Goal: Transaction & Acquisition: Purchase product/service

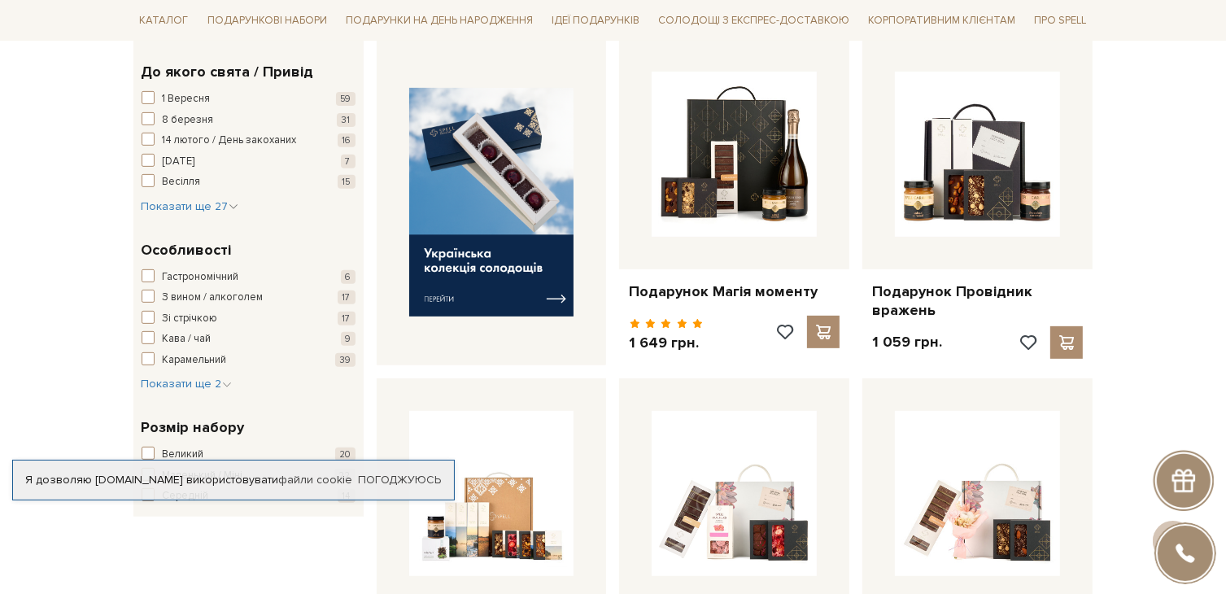
scroll to position [625, 0]
click at [163, 203] on span "Показати ще 27" at bounding box center [190, 206] width 97 height 14
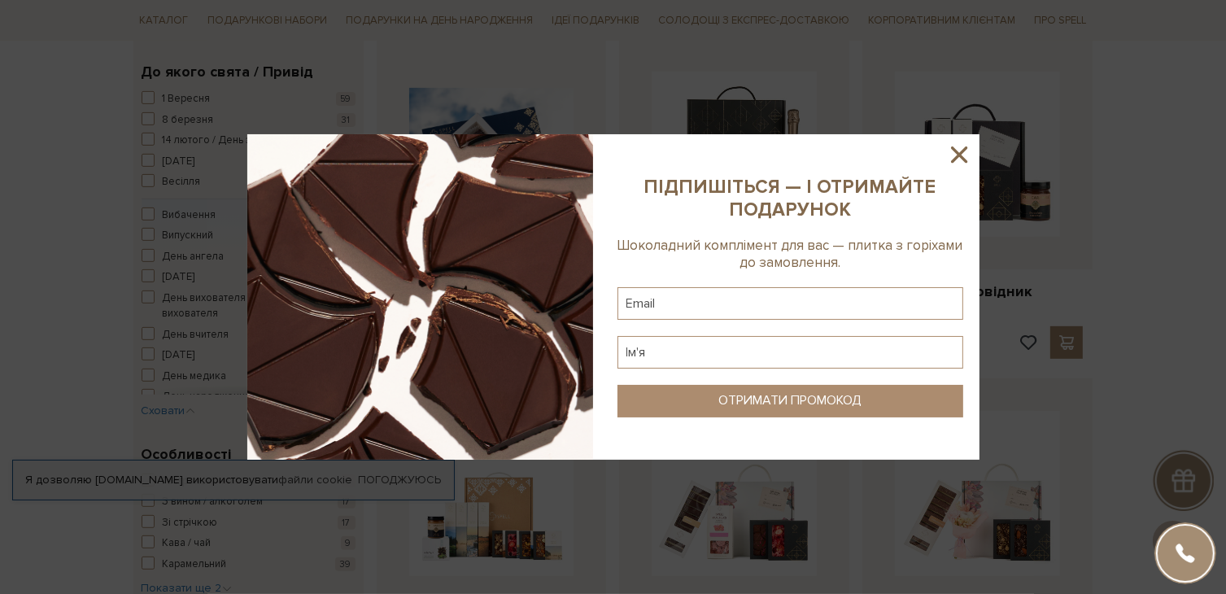
click at [960, 156] on icon at bounding box center [959, 154] width 16 height 16
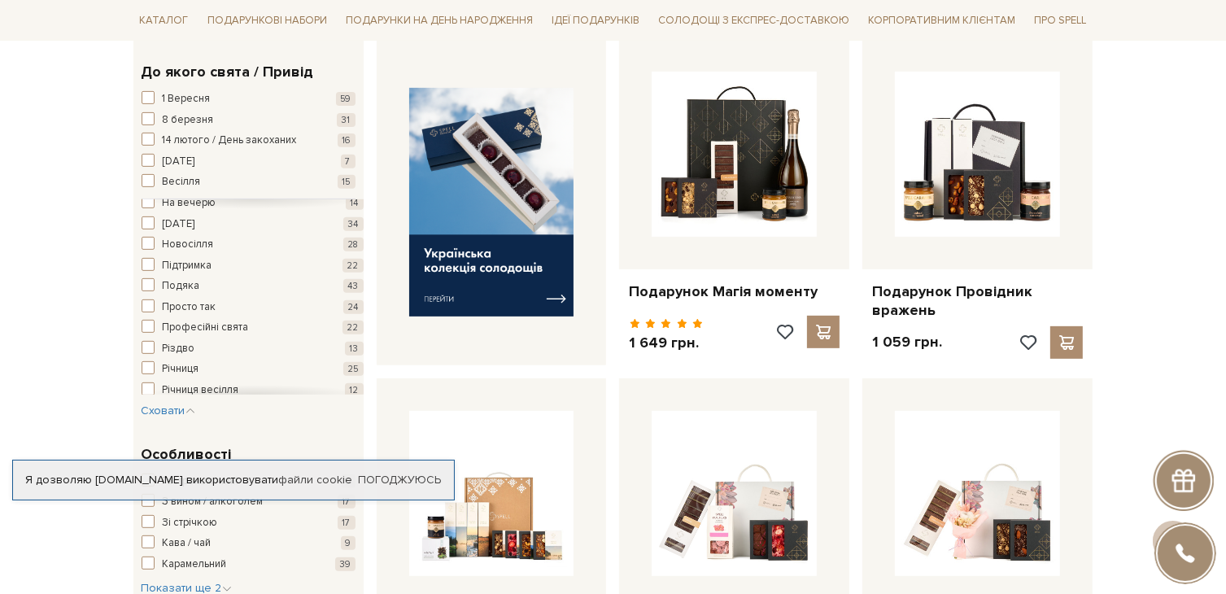
scroll to position [384, 0]
click at [149, 383] on span "button" at bounding box center [148, 384] width 13 height 13
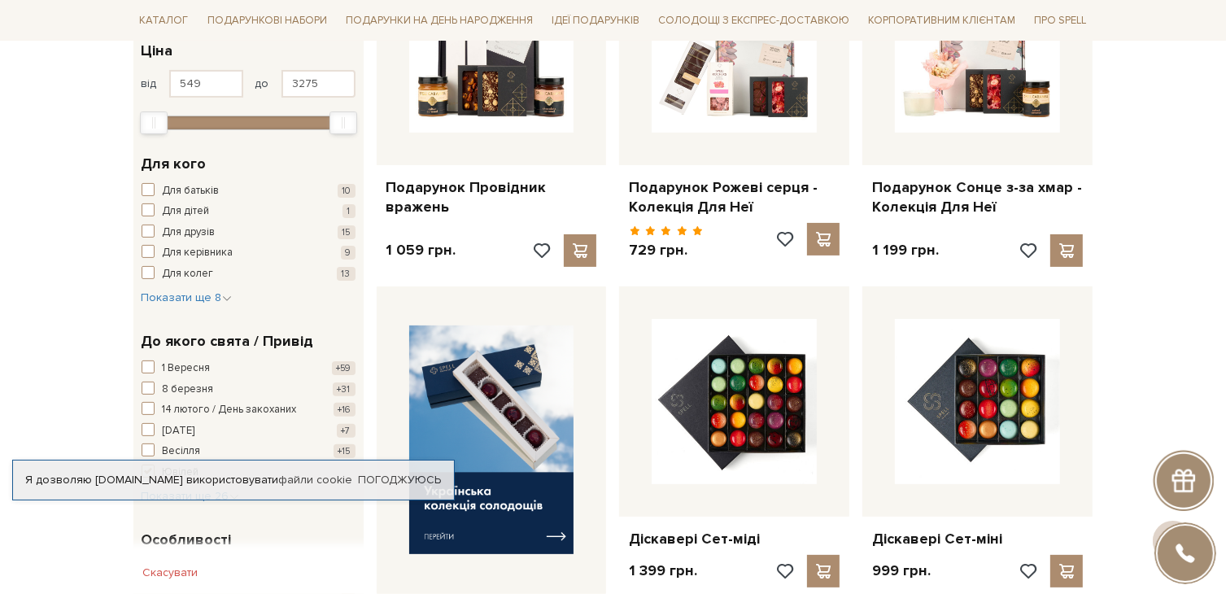
scroll to position [381, 0]
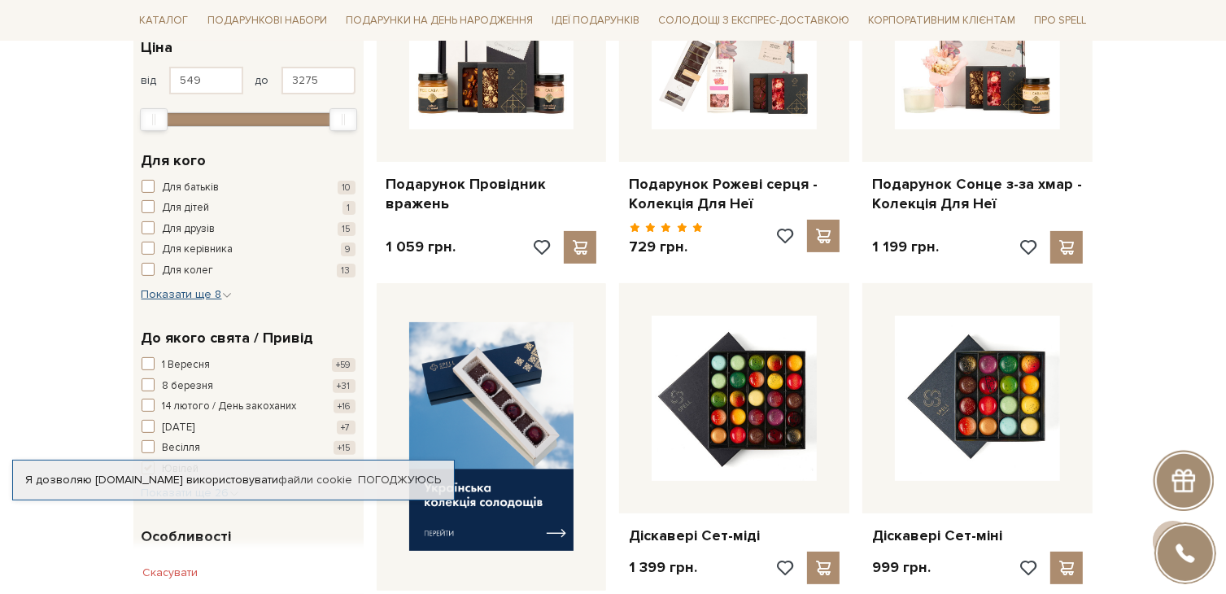
click at [169, 293] on span "Показати ще 8" at bounding box center [187, 294] width 90 height 14
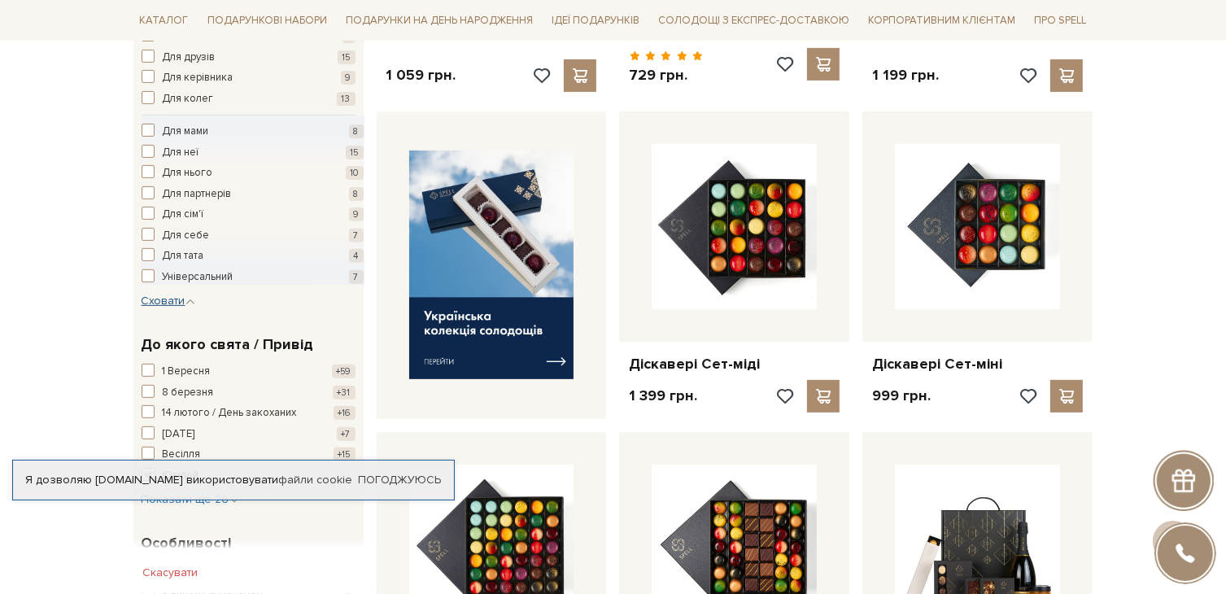
scroll to position [553, 0]
click at [147, 94] on span "button" at bounding box center [148, 96] width 13 height 13
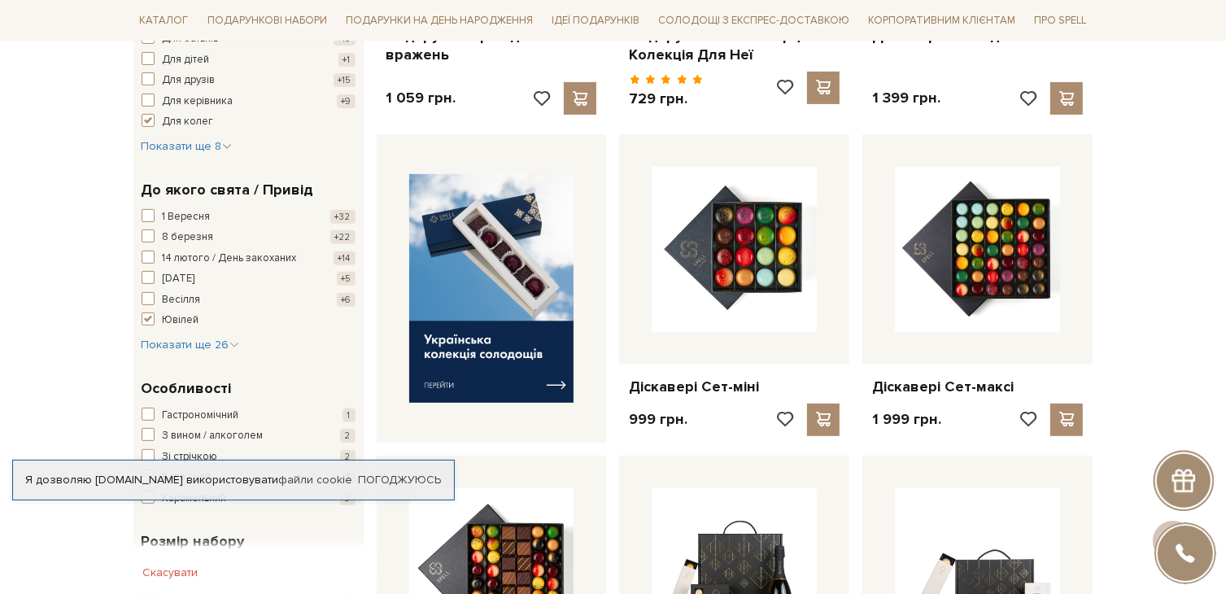
scroll to position [620, 0]
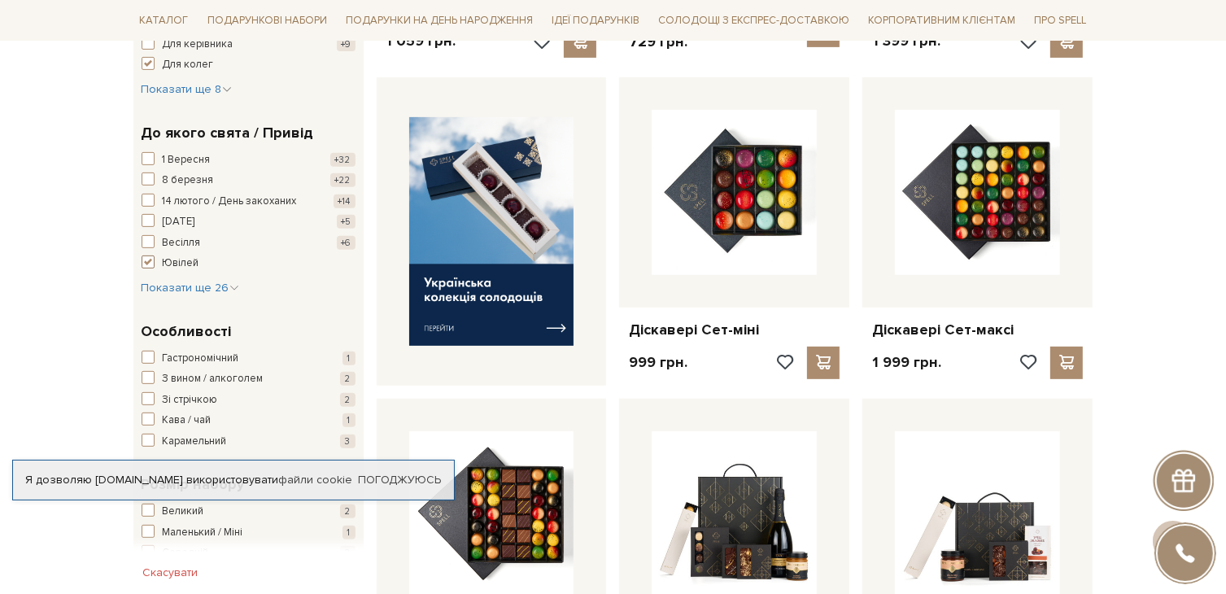
click at [147, 261] on span "button" at bounding box center [148, 261] width 13 height 13
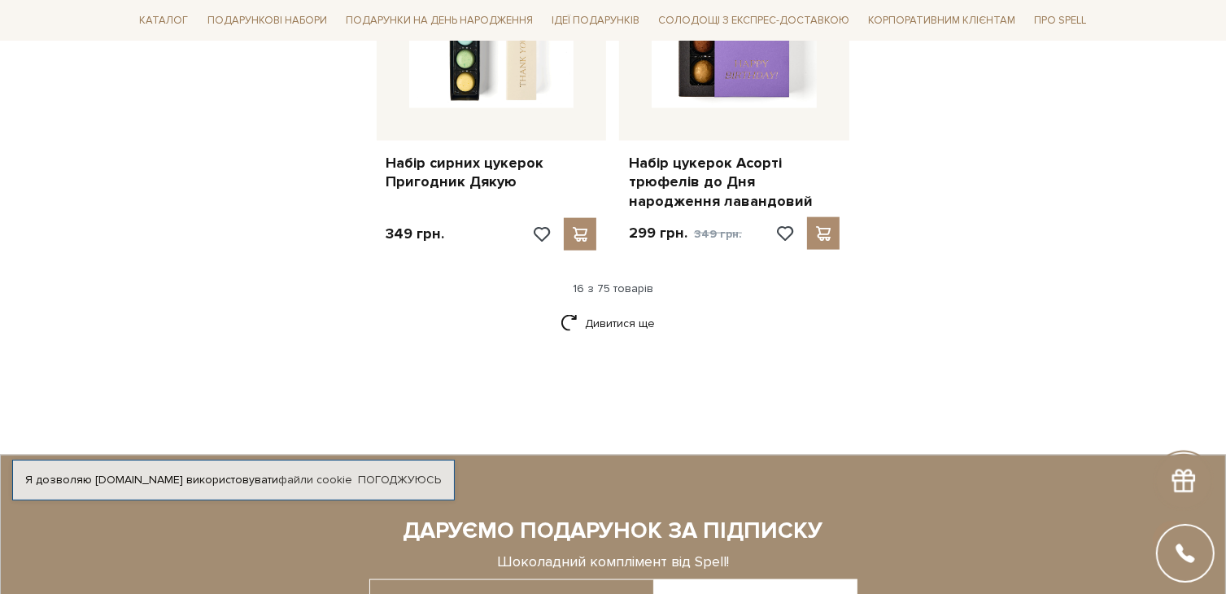
scroll to position [2138, 0]
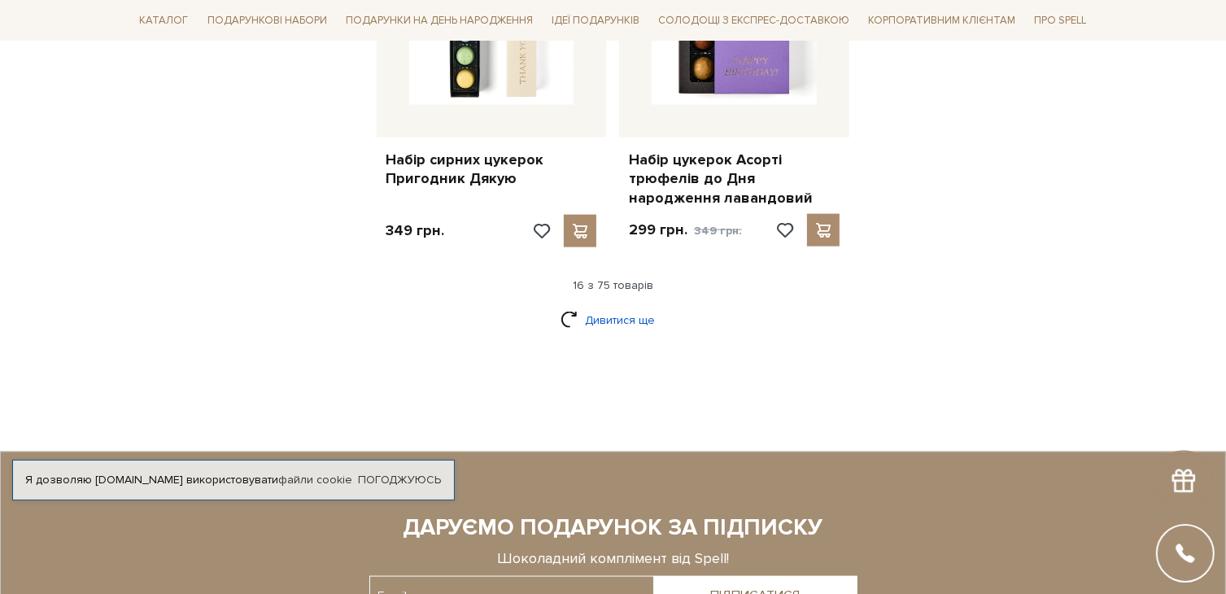
click at [604, 317] on link "Дивитися ще" at bounding box center [613, 320] width 106 height 28
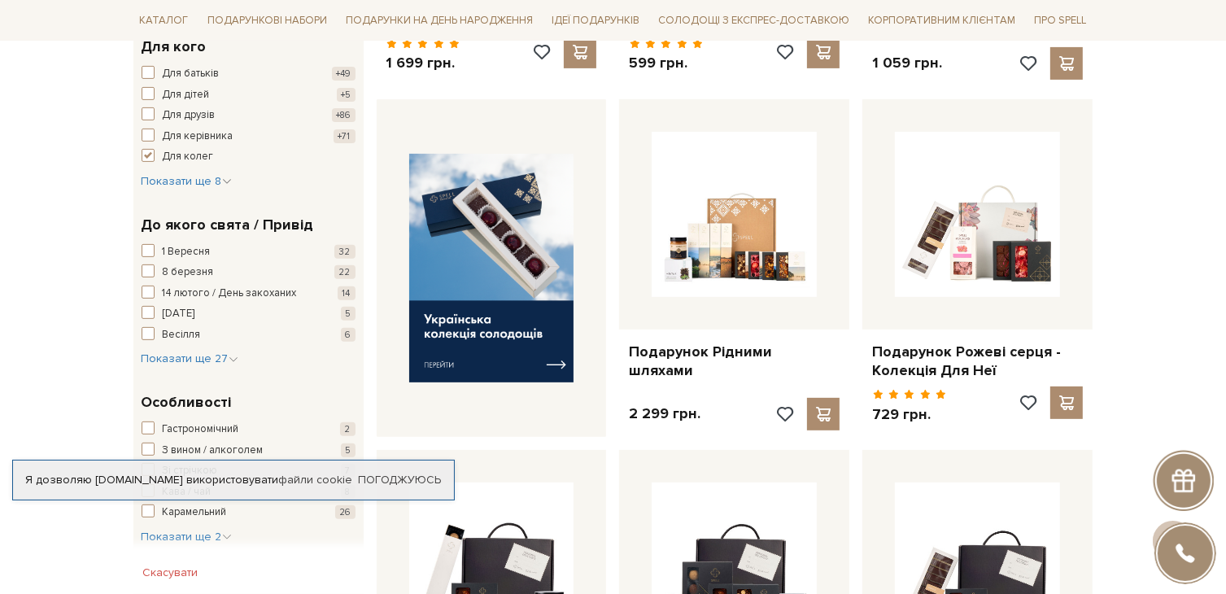
scroll to position [563, 0]
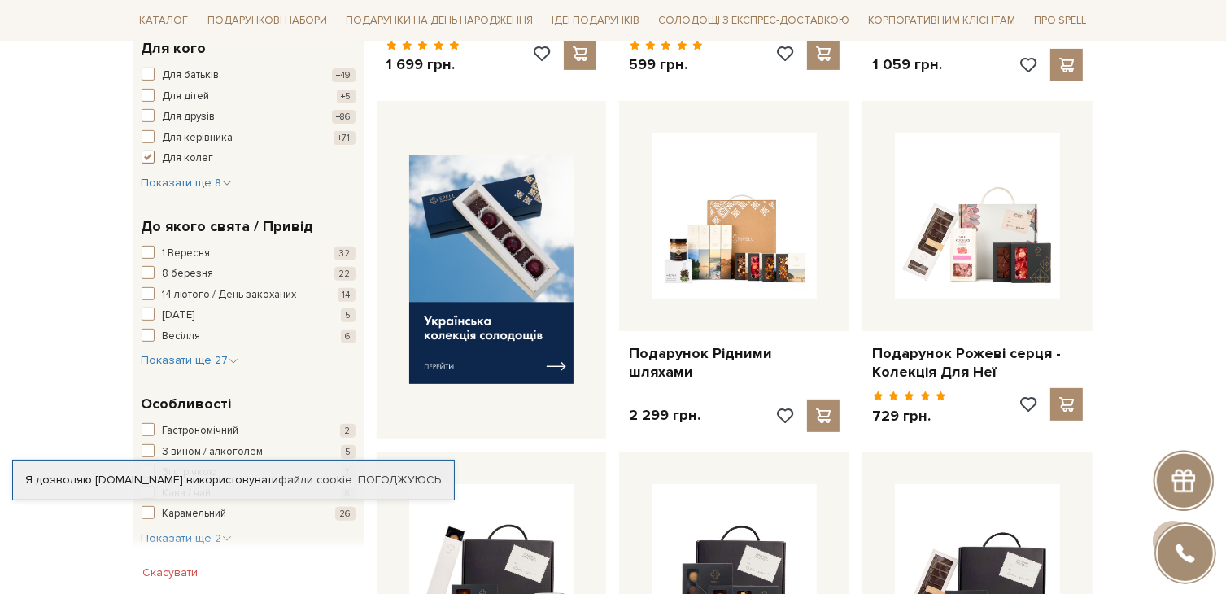
click at [147, 155] on span "button" at bounding box center [148, 156] width 13 height 13
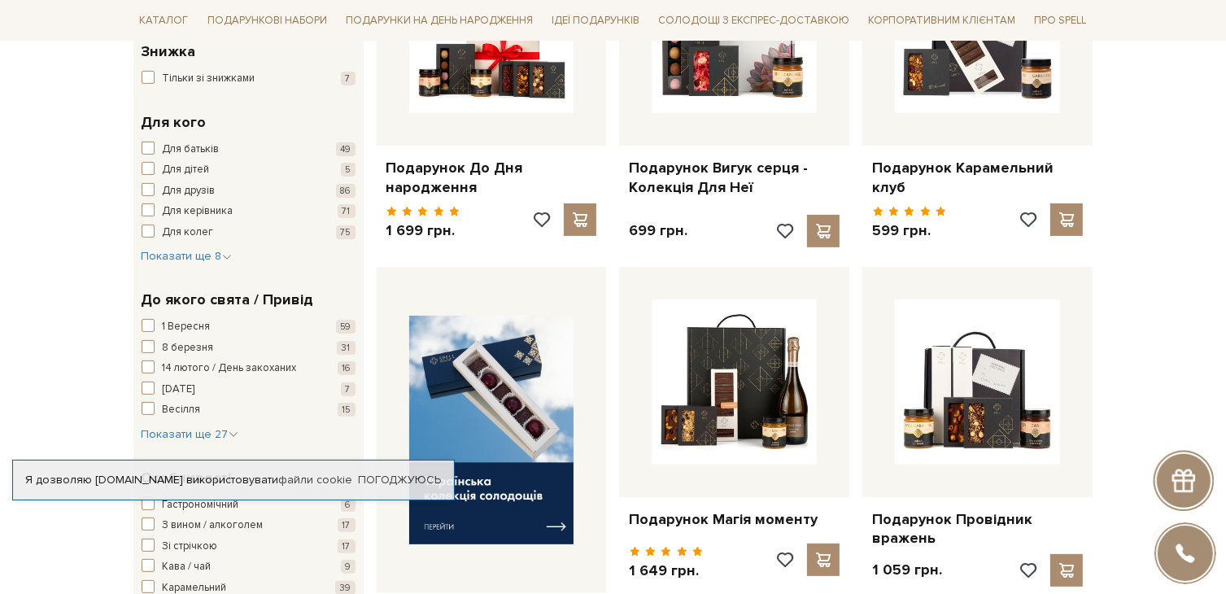
scroll to position [428, 0]
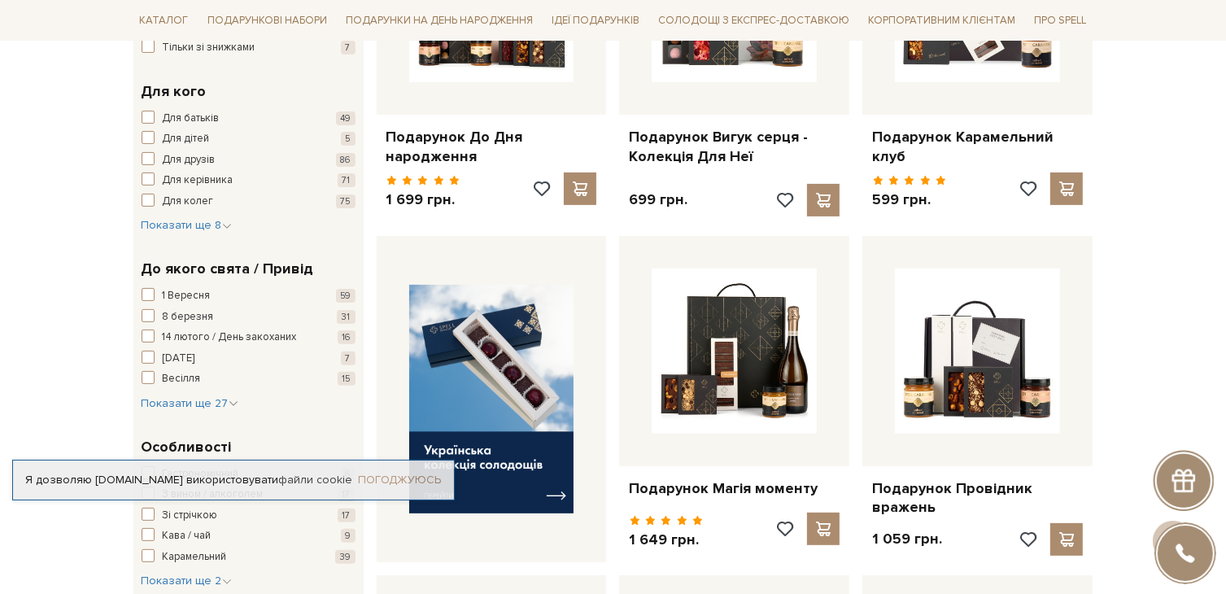
click at [385, 473] on link "Погоджуюсь" at bounding box center [399, 480] width 83 height 15
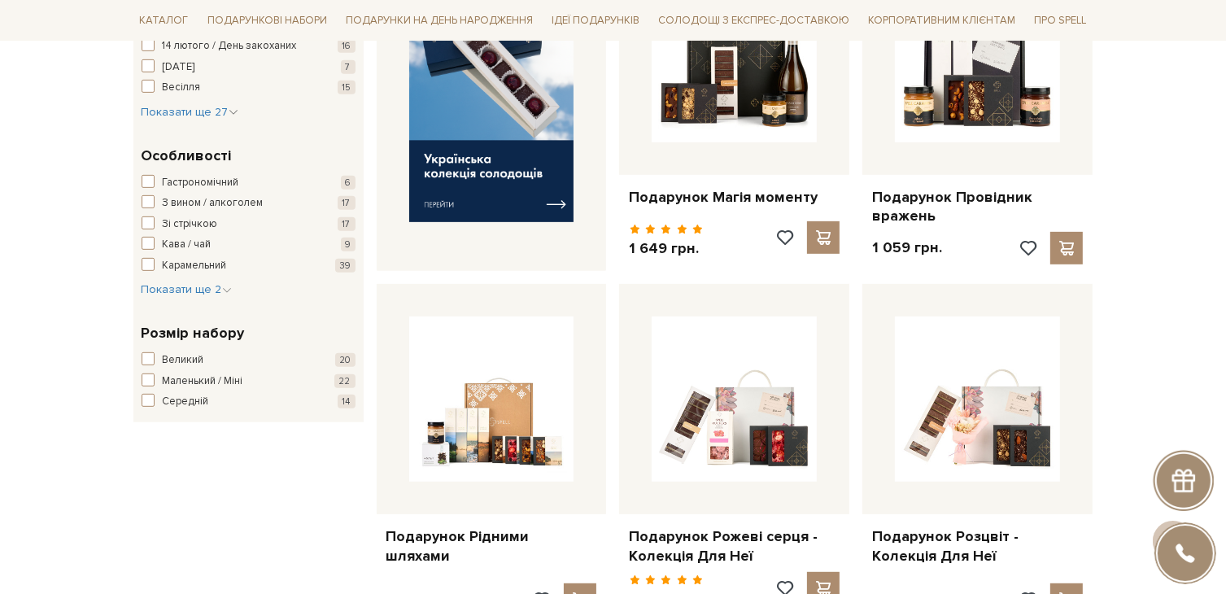
scroll to position [719, 0]
click at [146, 359] on span "button" at bounding box center [148, 358] width 13 height 13
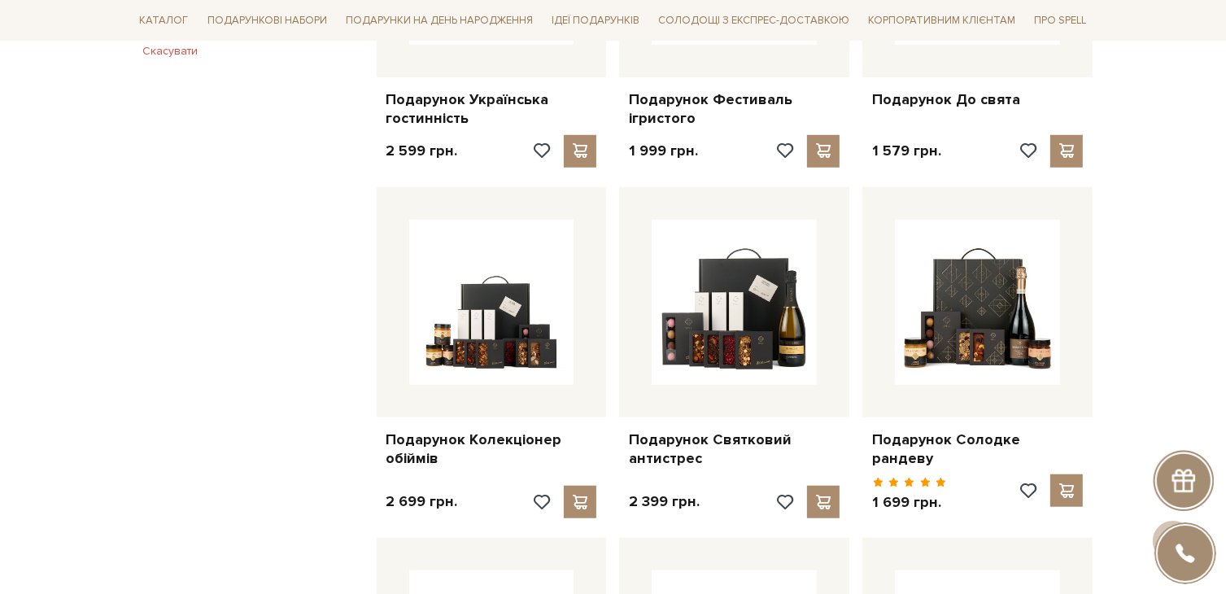
scroll to position [1147, 0]
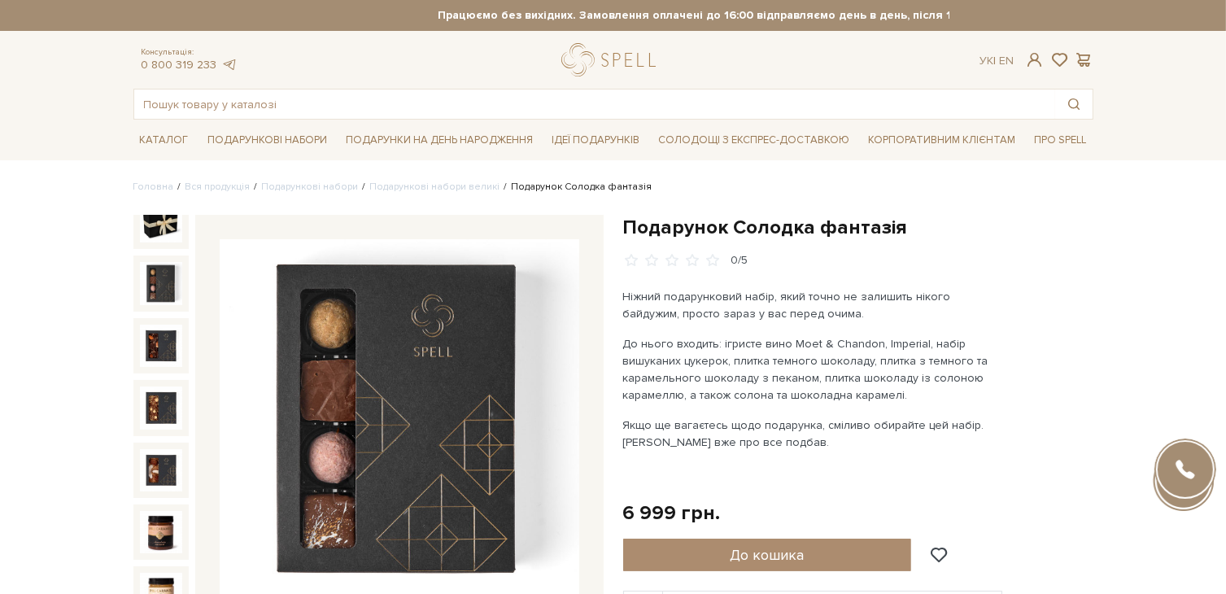
scroll to position [83, 0]
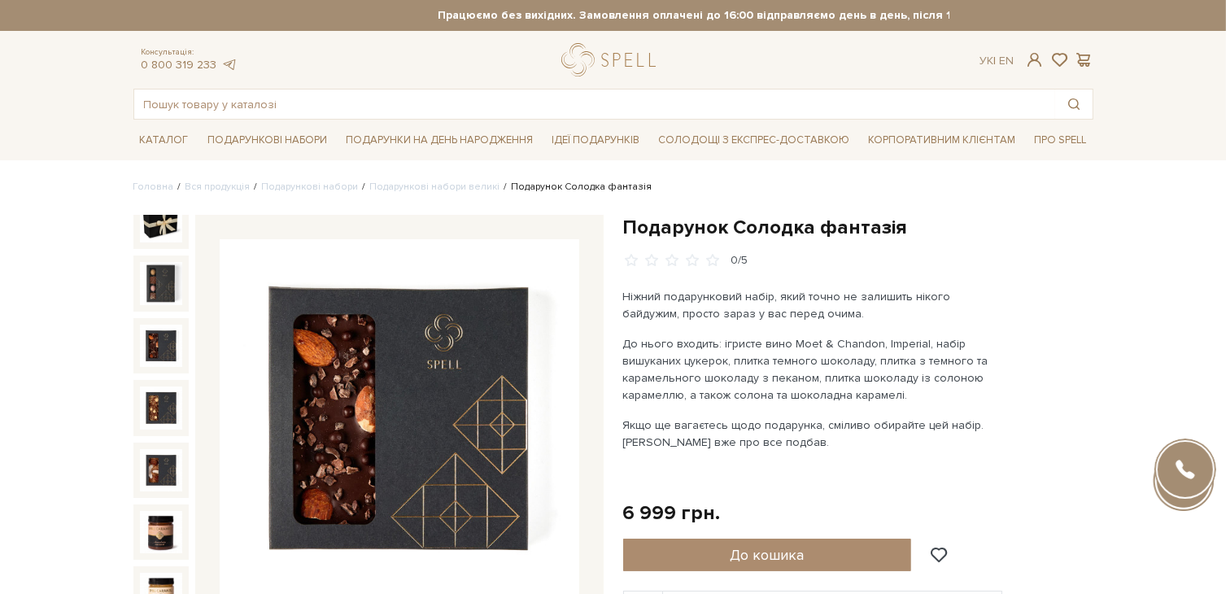
click at [161, 329] on img at bounding box center [161, 346] width 42 height 42
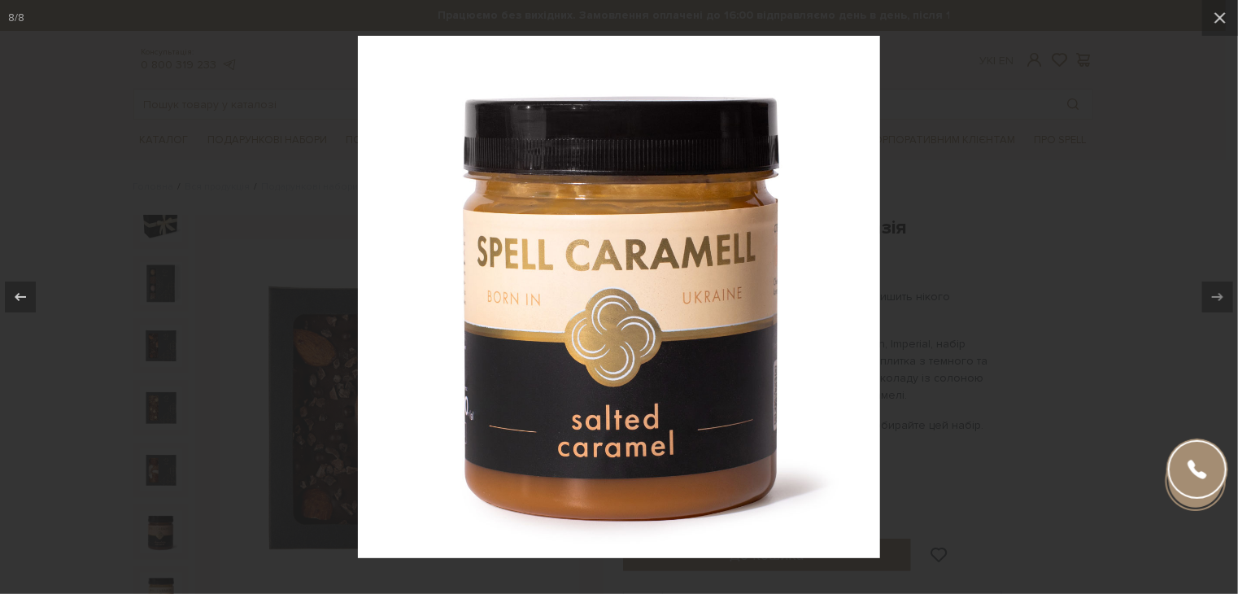
click at [973, 256] on div at bounding box center [619, 297] width 1238 height 594
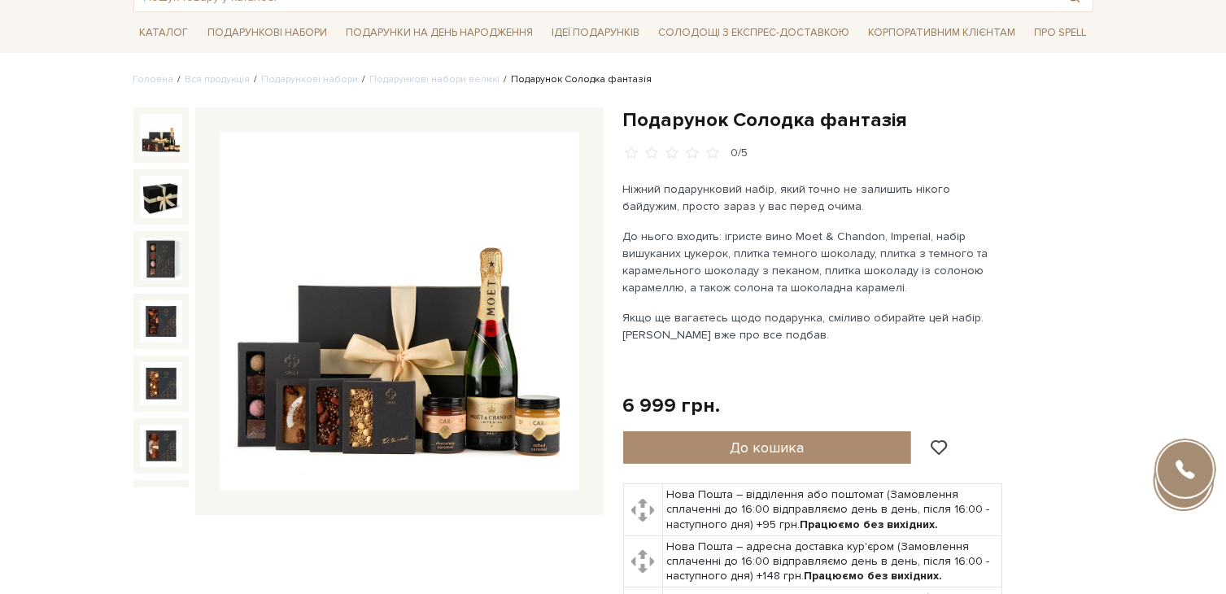
scroll to position [41, 0]
